Goal: Task Accomplishment & Management: Complete application form

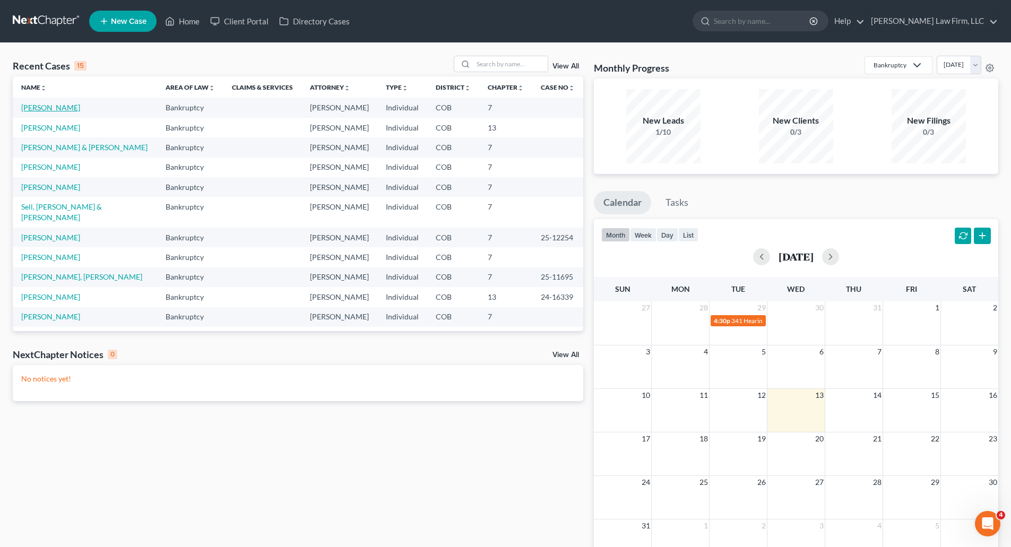
click at [39, 110] on link "[PERSON_NAME]" at bounding box center [50, 107] width 59 height 9
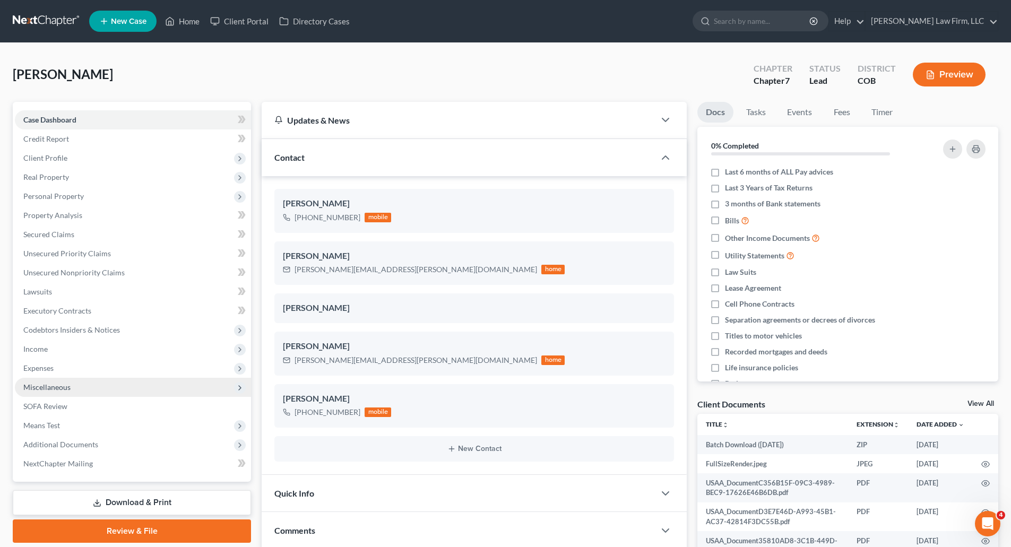
click at [112, 381] on span "Miscellaneous" at bounding box center [133, 387] width 236 height 19
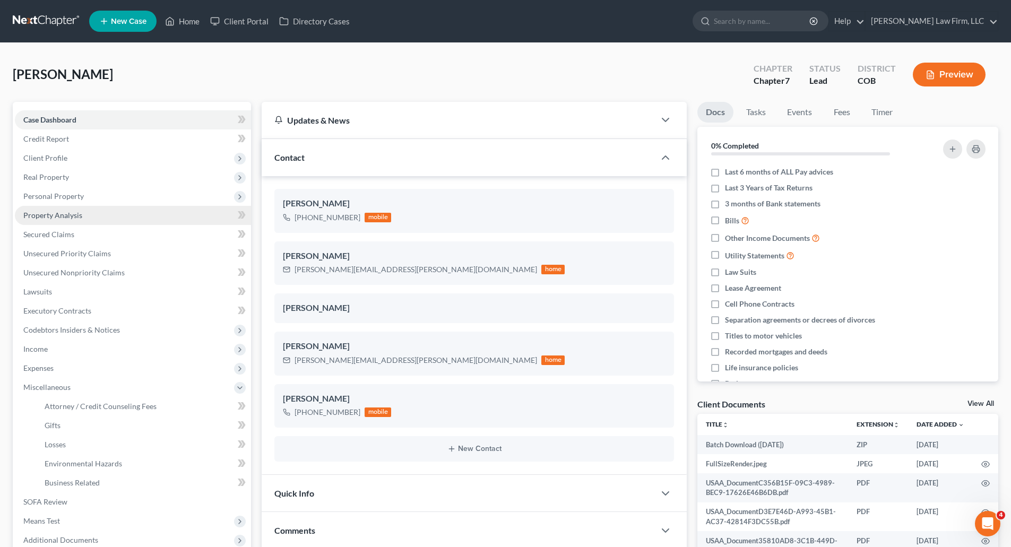
click at [62, 219] on span "Property Analysis" at bounding box center [52, 215] width 59 height 9
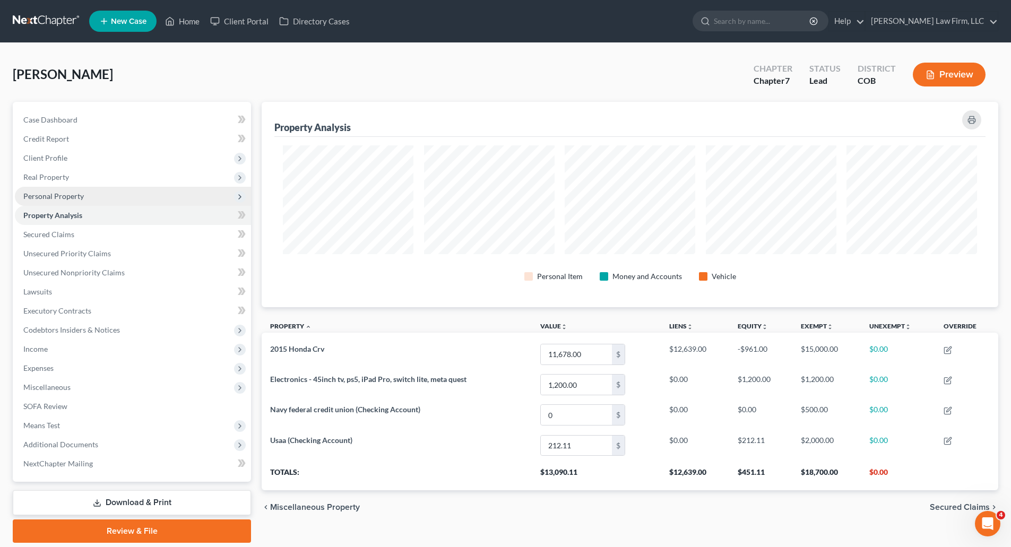
click at [67, 193] on span "Personal Property" at bounding box center [53, 195] width 60 height 9
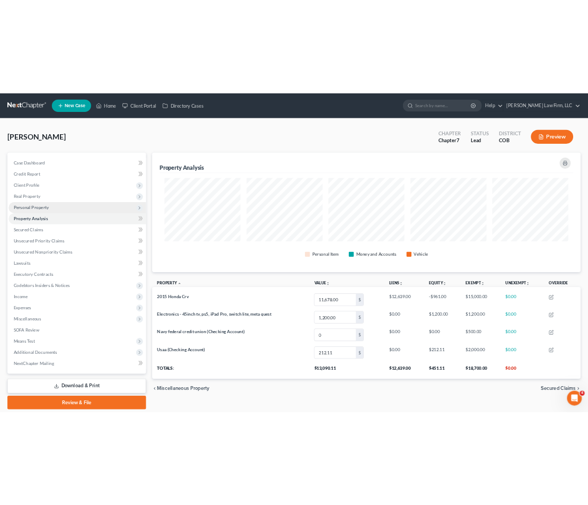
scroll to position [205, 736]
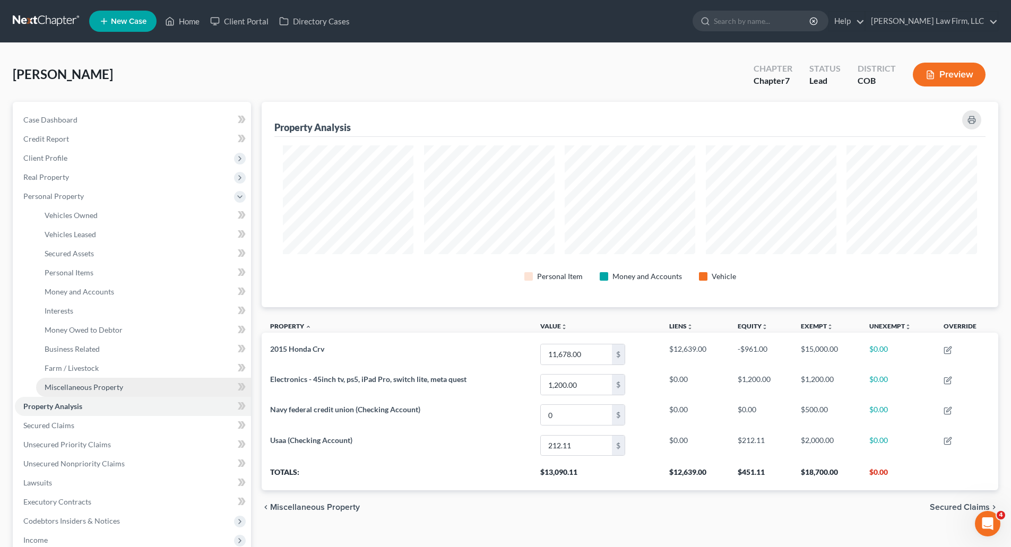
click at [74, 388] on span "Miscellaneous Property" at bounding box center [84, 386] width 79 height 9
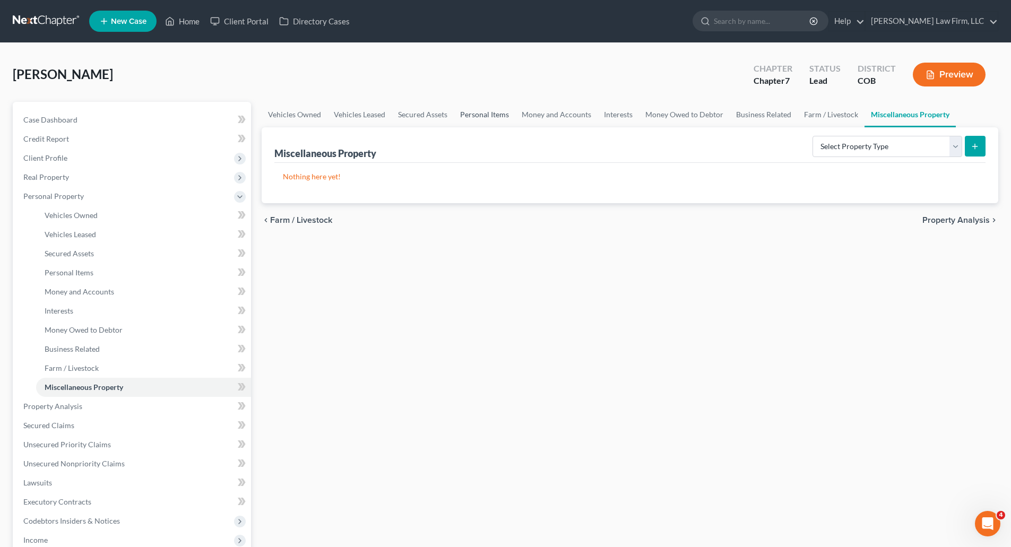
click at [489, 113] on link "Personal Items" at bounding box center [485, 114] width 62 height 25
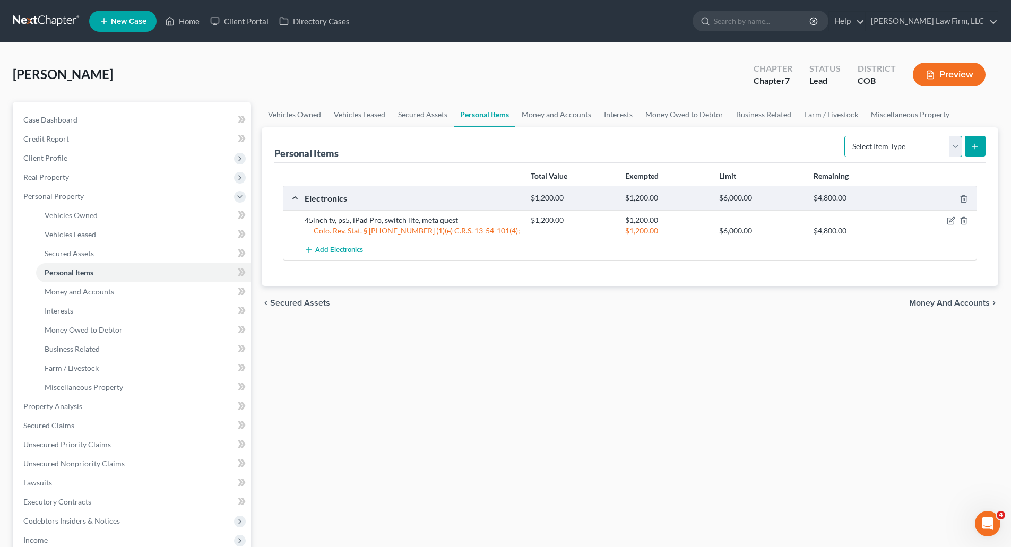
click at [925, 142] on select "Select Item Type Clothing Collectibles Of Value Electronics Firearms Household …" at bounding box center [903, 146] width 118 height 21
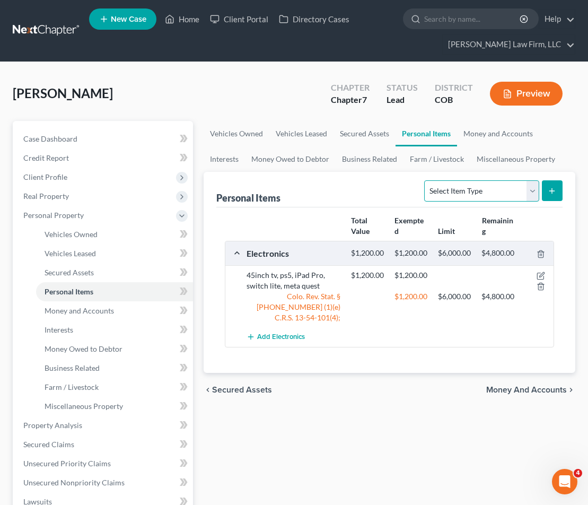
click at [534, 191] on select "Select Item Type Clothing Collectibles Of Value Electronics Firearms Household …" at bounding box center [481, 190] width 115 height 21
drag, startPoint x: 20, startPoint y: 334, endPoint x: -13, endPoint y: 338, distance: 33.1
click at [0, 338] on html "Home New Case Client Portal Directory Cases [PERSON_NAME] Law Firm, LLC [EMAIL_…" at bounding box center [294, 396] width 588 height 793
